Goal: Task Accomplishment & Management: Use online tool/utility

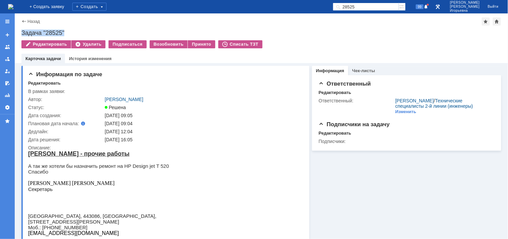
click at [13, 5] on img at bounding box center [10, 6] width 5 height 5
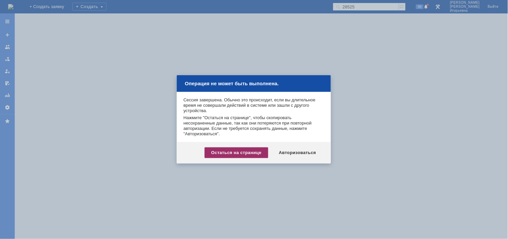
click at [228, 153] on div "Остаться на странице" at bounding box center [237, 152] width 64 height 11
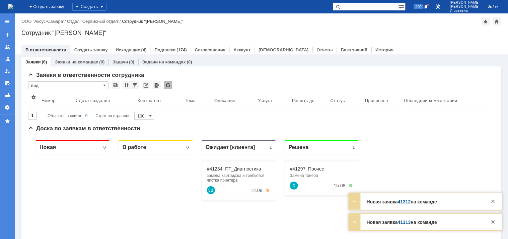
click at [72, 62] on link "Заявки на командах" at bounding box center [76, 61] width 43 height 5
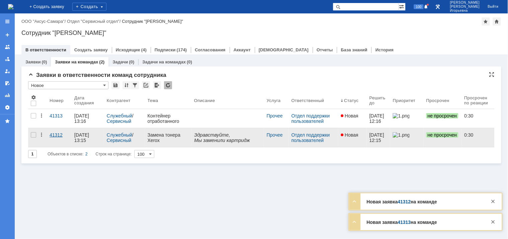
click at [52, 135] on div "41312" at bounding box center [59, 134] width 19 height 5
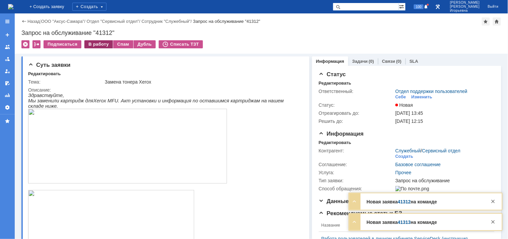
click at [96, 45] on div "В работу" at bounding box center [98, 44] width 28 height 8
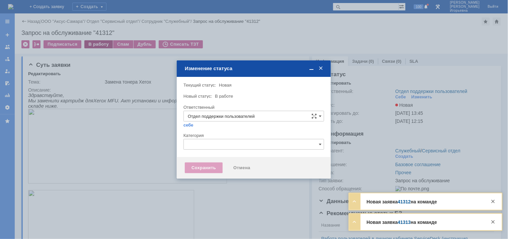
type input "Носенкова Елена Игорьевна"
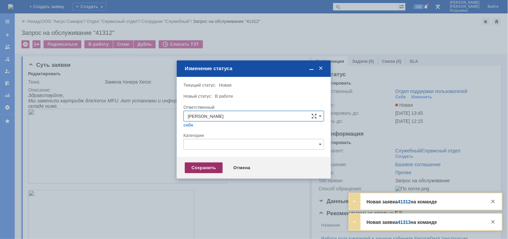
click at [210, 167] on div "Сохранить" at bounding box center [204, 167] width 38 height 11
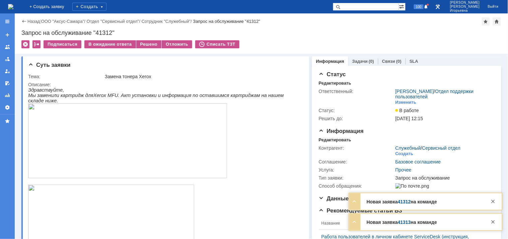
click at [13, 5] on img at bounding box center [10, 6] width 5 height 5
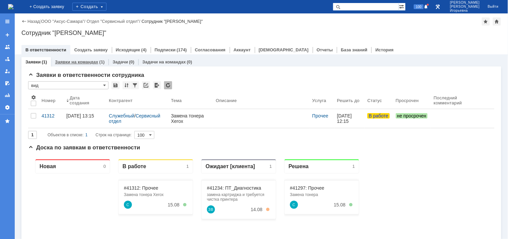
click at [86, 63] on link "Заявки на командах" at bounding box center [76, 61] width 43 height 5
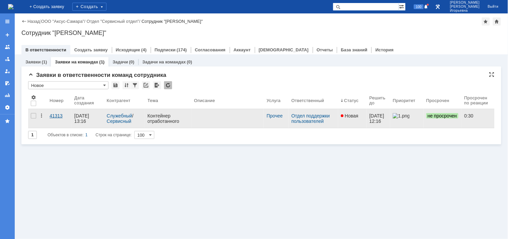
click at [53, 115] on div "41313" at bounding box center [59, 115] width 19 height 5
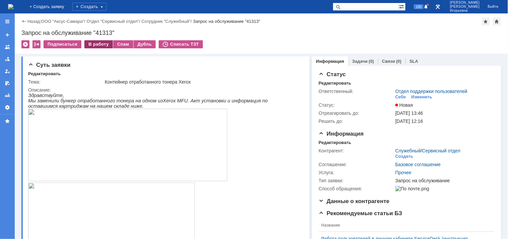
click at [98, 46] on div "В работу" at bounding box center [98, 44] width 28 height 8
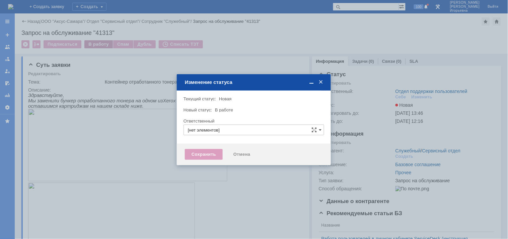
type input "Отдел поддержки пользователей"
type input "Носенкова Елена Игорьевна"
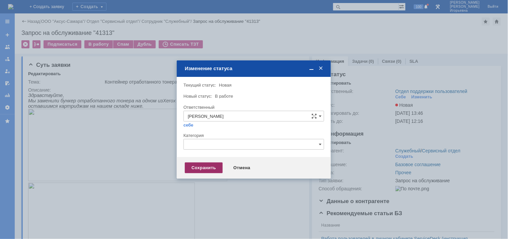
click at [212, 167] on div "Сохранить" at bounding box center [204, 167] width 38 height 11
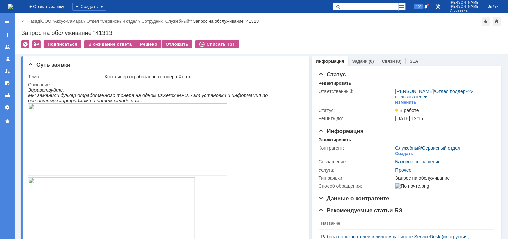
click at [13, 5] on img at bounding box center [10, 6] width 5 height 5
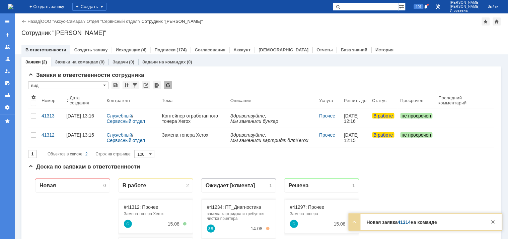
click at [80, 61] on link "Заявки на командах" at bounding box center [76, 61] width 43 height 5
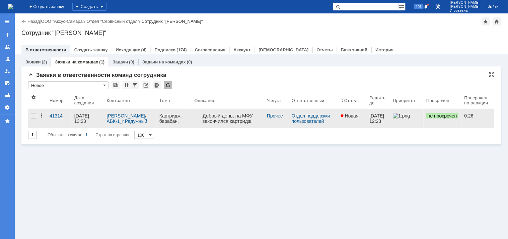
click at [52, 116] on div "41314" at bounding box center [59, 115] width 19 height 5
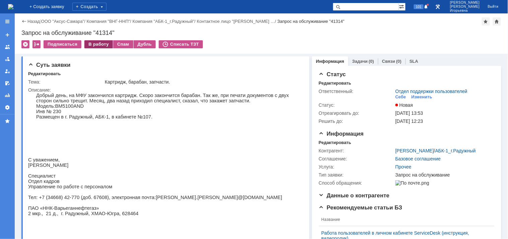
click at [93, 45] on div "В работу" at bounding box center [98, 44] width 28 height 8
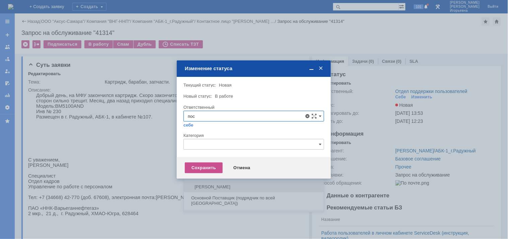
click at [218, 185] on span "Поселённова Виктория Александровна" at bounding box center [254, 186] width 132 height 5
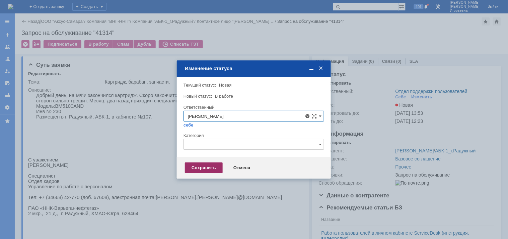
type input "Поселённова Виктория Александровна"
click at [213, 168] on div "Сохранить" at bounding box center [204, 167] width 38 height 11
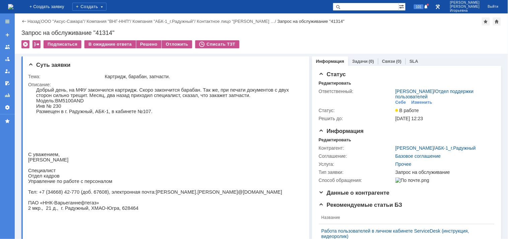
click at [106, 30] on div "Запрос на обслуживание "41314"" at bounding box center [261, 32] width 480 height 7
copy div "41314"
click at [13, 9] on img at bounding box center [10, 6] width 5 height 5
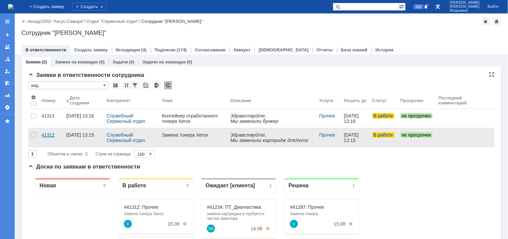
click at [45, 136] on div "41312" at bounding box center [51, 134] width 19 height 5
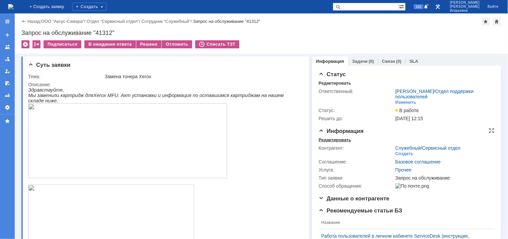
click at [331, 139] on div "Редактировать" at bounding box center [335, 139] width 32 height 5
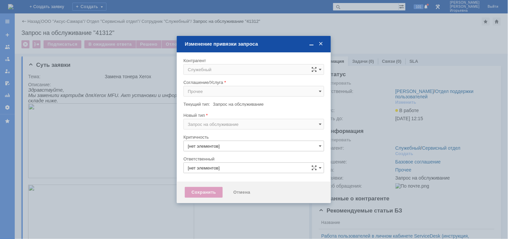
type input "3. Низкая"
type input "Носенкова Елена Игорьевна"
type input "[не указано]"
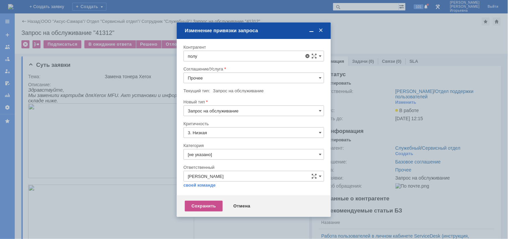
click at [226, 161] on span "Полухин Сергей" at bounding box center [222, 160] width 36 height 5
type input "Полухин Сергей"
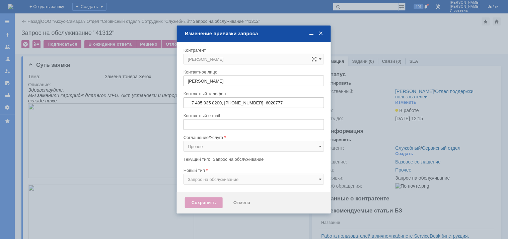
type input "sergey@slb.ru"
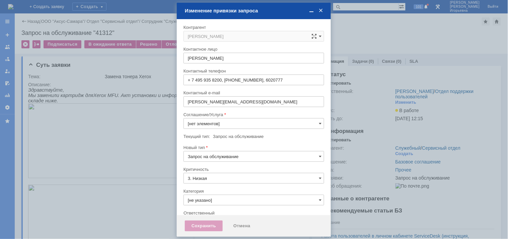
type input "Прочее"
click at [215, 156] on input "Запрос на обслуживание" at bounding box center [254, 156] width 141 height 11
click at [253, 90] on div at bounding box center [254, 87] width 141 height 5
type input "Запрос на обслуживание"
click at [215, 122] on input "Прочее" at bounding box center [254, 123] width 141 height 11
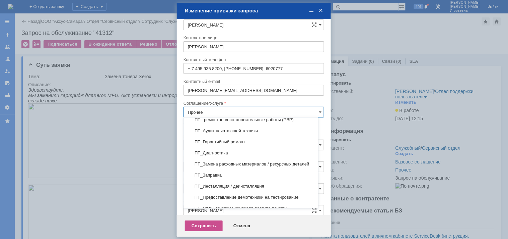
scroll to position [112, 0]
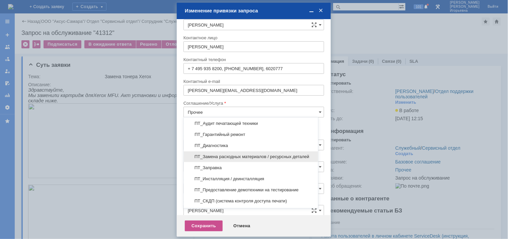
click at [226, 158] on span "ПТ_Замена расходных материалов / ресурсных деталей" at bounding box center [251, 156] width 126 height 5
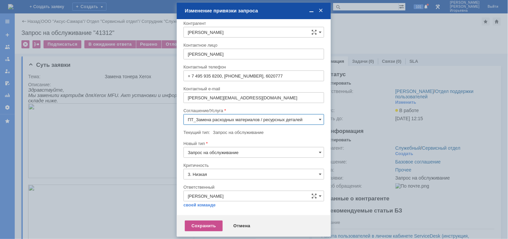
scroll to position [4, 0]
type input "ПТ_Замена расходных материалов / ресурсных деталей"
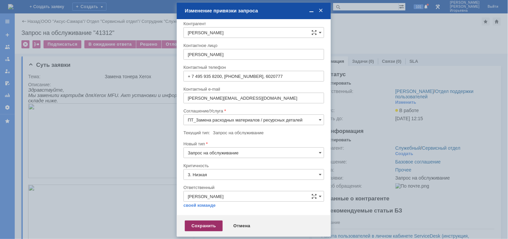
click at [202, 225] on div "Сохранить" at bounding box center [204, 225] width 38 height 11
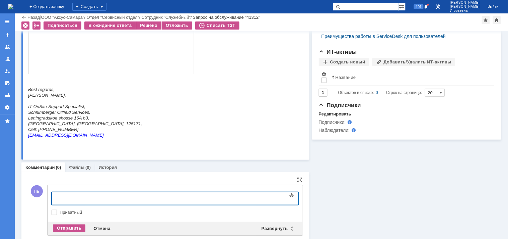
scroll to position [334, 0]
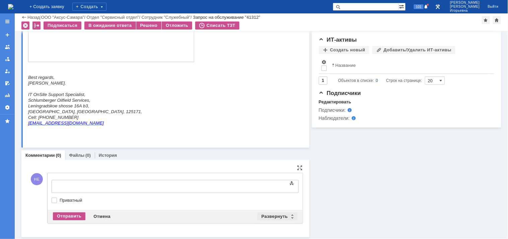
click at [287, 215] on div "Развернуть" at bounding box center [278, 216] width 40 height 8
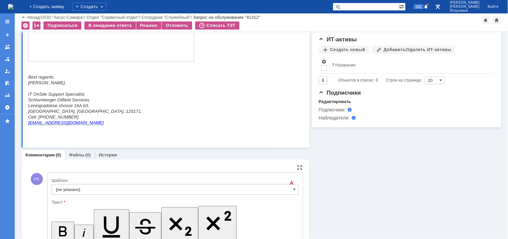
scroll to position [0, 0]
click at [287, 188] on input "[не указано]" at bounding box center [175, 189] width 247 height 11
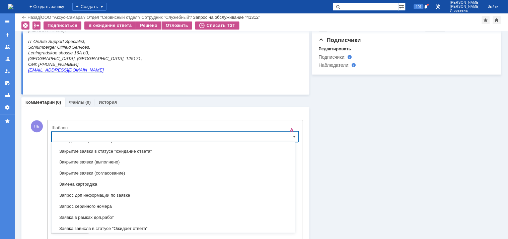
scroll to position [309, 0]
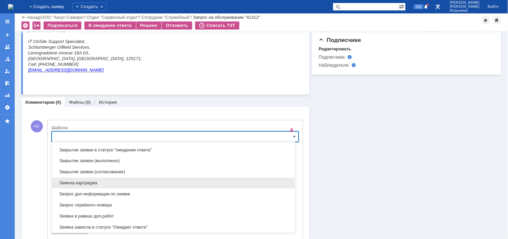
click at [76, 181] on span "Замена картриджа" at bounding box center [173, 182] width 235 height 5
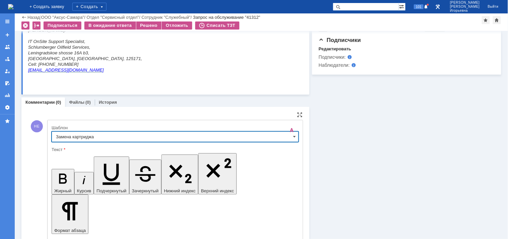
type input "Замена картриджа"
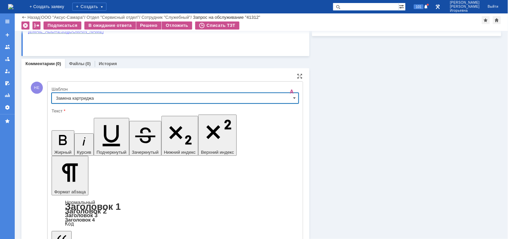
scroll to position [459, 0]
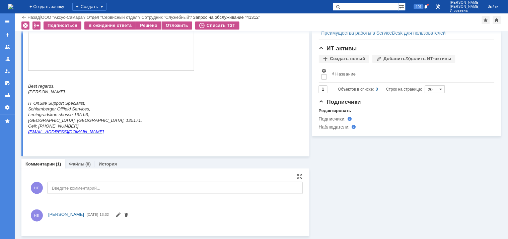
scroll to position [381, 0]
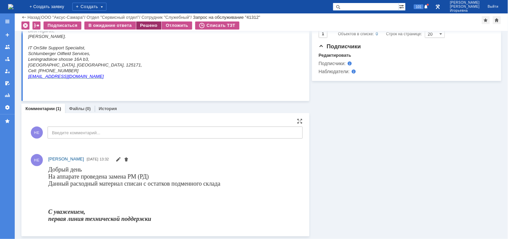
click at [143, 26] on div "Решено" at bounding box center [148, 25] width 25 height 8
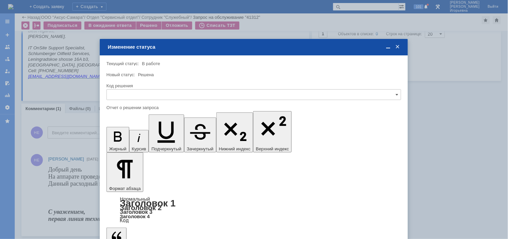
scroll to position [0, 0]
click at [125, 91] on input "text" at bounding box center [254, 94] width 295 height 11
click at [118, 135] on div "Решено" at bounding box center [254, 139] width 294 height 11
type input "Решено"
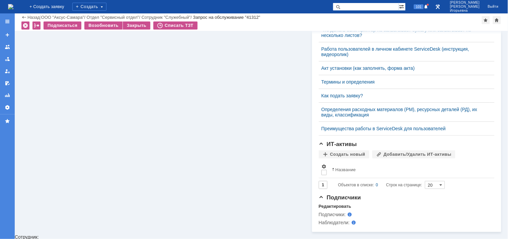
scroll to position [325, 0]
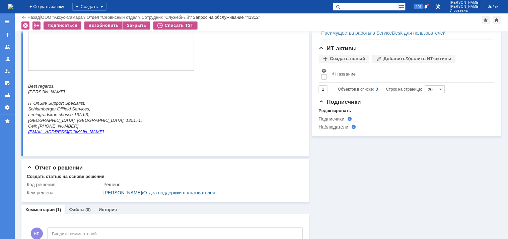
click at [13, 6] on img at bounding box center [10, 6] width 5 height 5
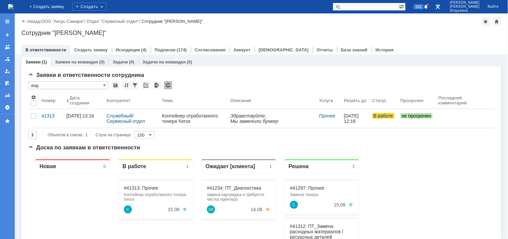
drag, startPoint x: 46, startPoint y: 117, endPoint x: 38, endPoint y: 110, distance: 10.2
click at [45, 117] on div "41313" at bounding box center [51, 115] width 19 height 5
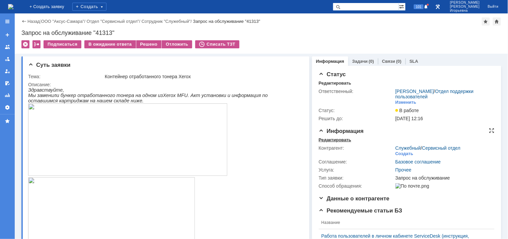
click at [334, 141] on div "Редактировать" at bounding box center [335, 139] width 32 height 5
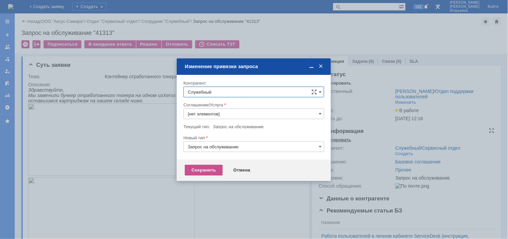
type input "Прочее"
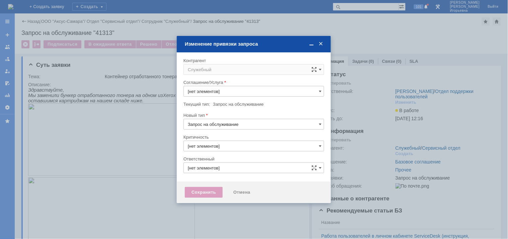
type input "Прочее"
type input "3. Низкая"
type input "Носенкова Елена Игорьевна"
type input "[не указано]"
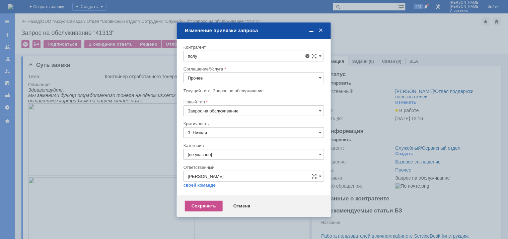
click at [217, 161] on span "Полухин Сергей" at bounding box center [222, 160] width 36 height 5
type input "Полухин Сергей"
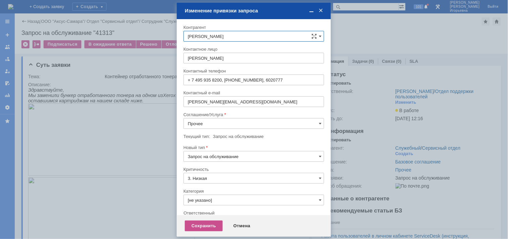
click at [211, 122] on input "Прочее" at bounding box center [254, 123] width 141 height 11
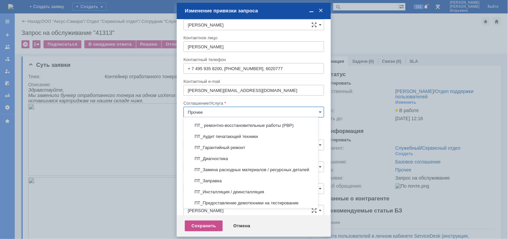
scroll to position [112, 0]
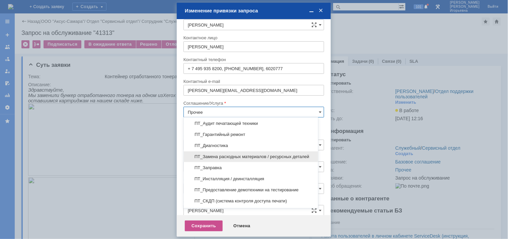
click at [214, 157] on span "ПТ_Замена расходных материалов / ресурсных деталей" at bounding box center [251, 156] width 126 height 5
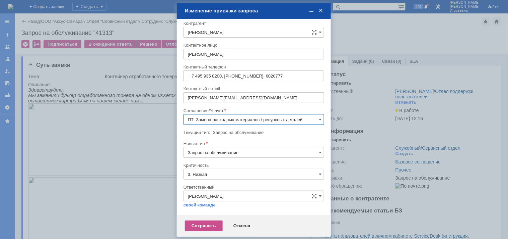
scroll to position [4, 0]
type input "ПТ_Замена расходных материалов / ресурсных деталей"
click at [204, 224] on div "Сохранить" at bounding box center [204, 225] width 38 height 11
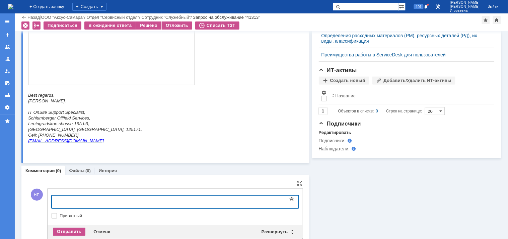
scroll to position [319, 0]
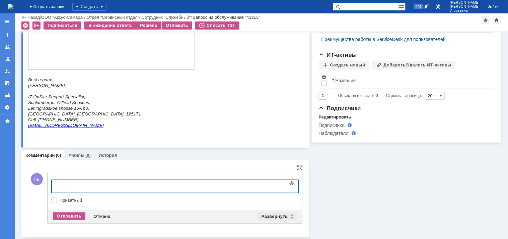
click at [289, 215] on div "Развернуть" at bounding box center [278, 216] width 40 height 8
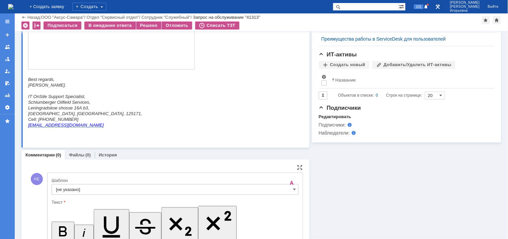
scroll to position [0, 0]
click at [289, 191] on input "[не указано]" at bounding box center [175, 189] width 247 height 11
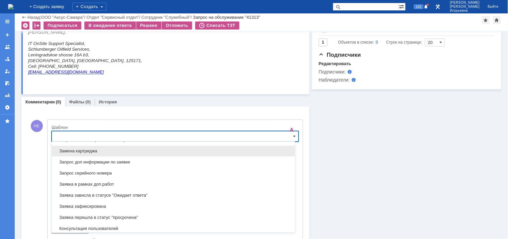
click at [76, 153] on span "Замена картриджа" at bounding box center [173, 150] width 235 height 5
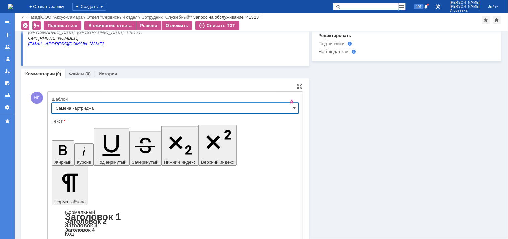
type input "Замена картриджа"
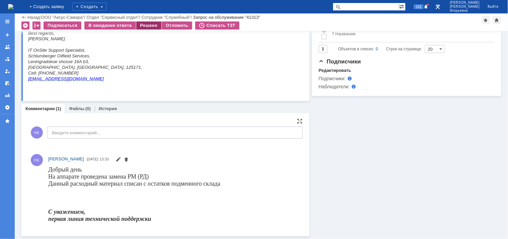
click at [146, 26] on div "Решено" at bounding box center [148, 25] width 25 height 8
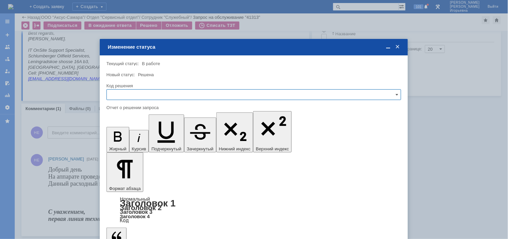
click at [131, 91] on input "text" at bounding box center [254, 94] width 295 height 11
click at [123, 139] on span "Решено" at bounding box center [254, 139] width 286 height 5
type input "Решено"
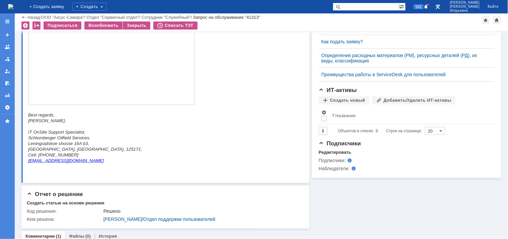
click at [13, 5] on img at bounding box center [10, 6] width 5 height 5
